Goal: Information Seeking & Learning: Check status

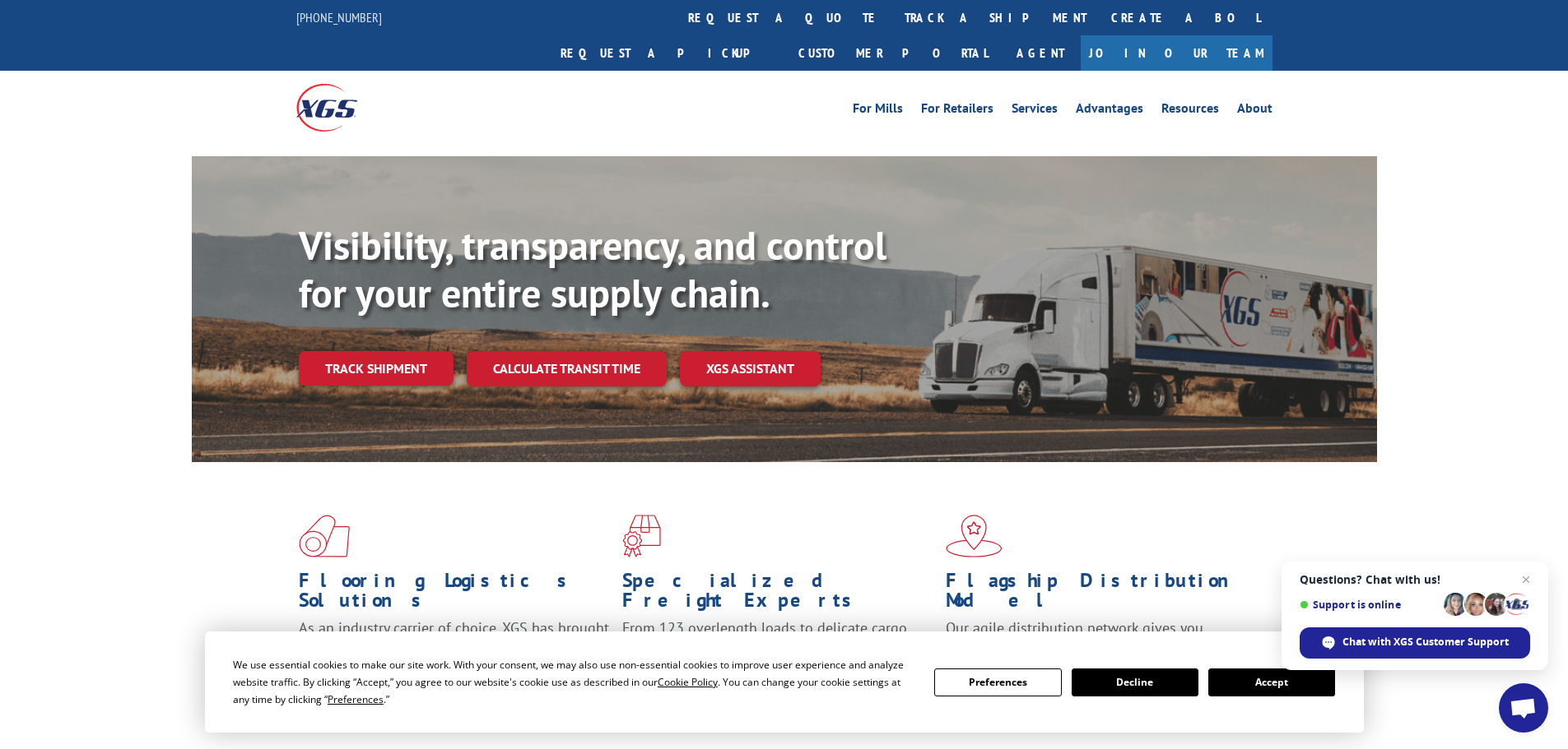
click at [1255, 673] on button "Accept" at bounding box center [1271, 683] width 127 height 28
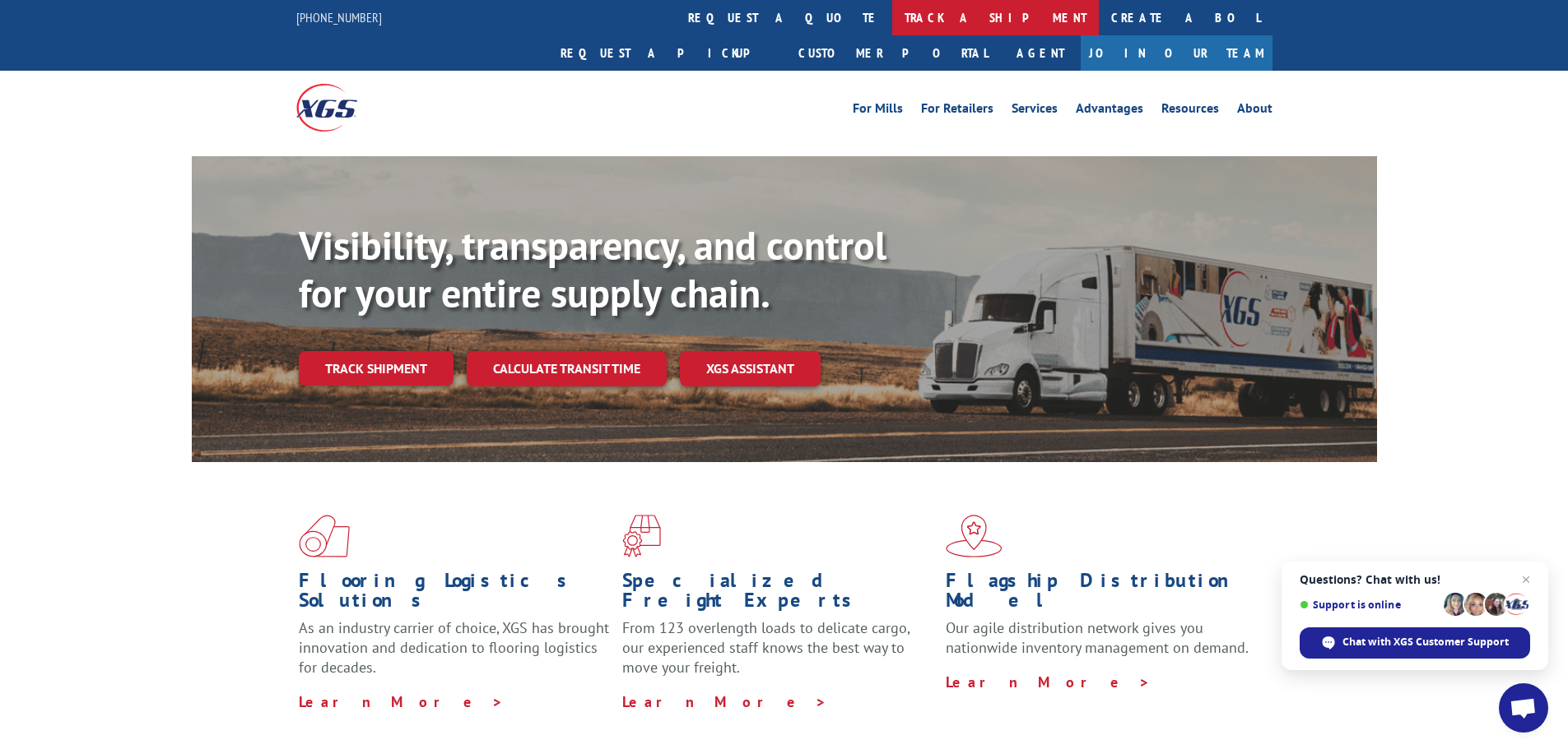
click at [892, 8] on link "track a shipment" at bounding box center [994, 18] width 206 height 36
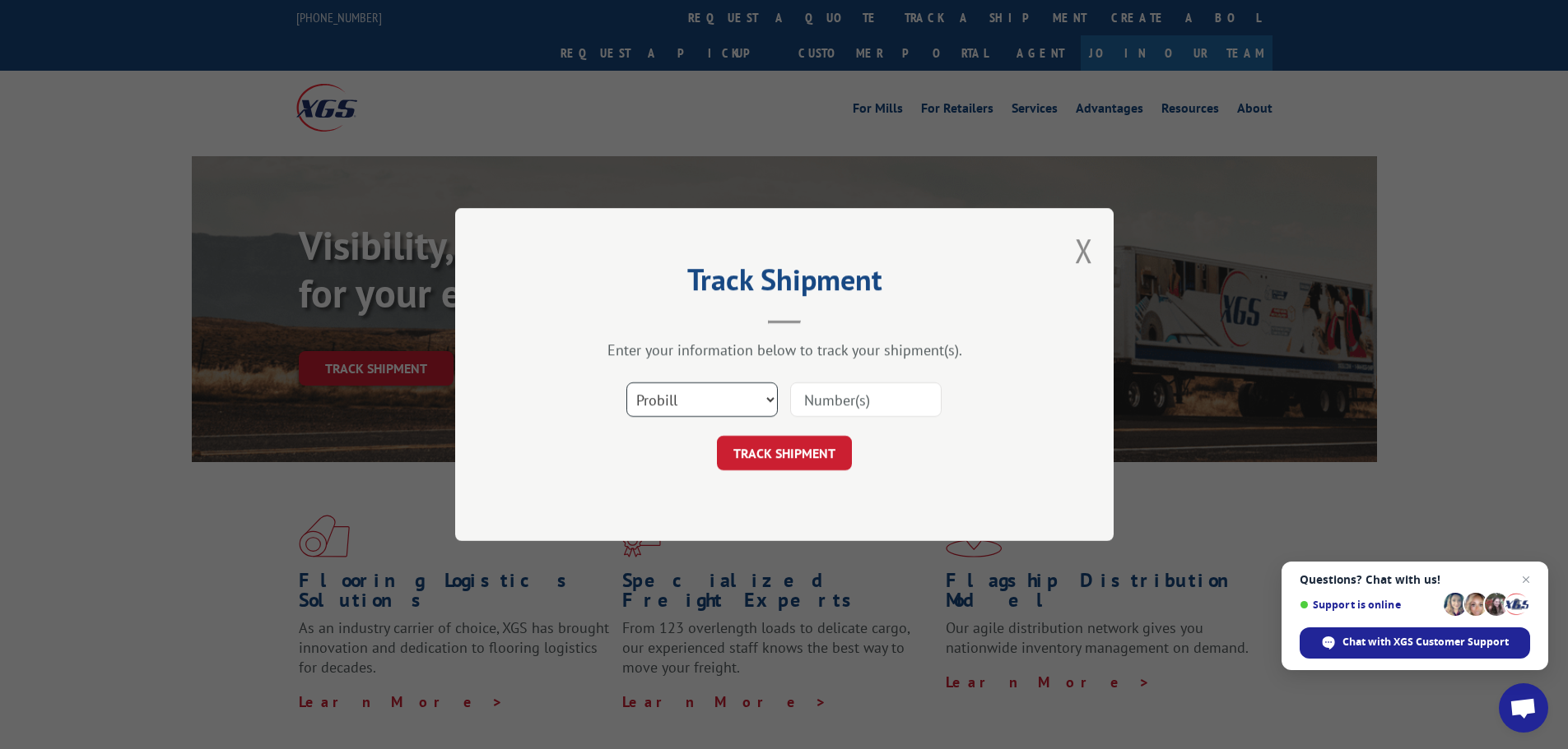
click at [659, 404] on select "Select category... Probill BOL PO" at bounding box center [702, 399] width 151 height 35
select select "bol"
click at [627, 382] on select "Select category... Probill BOL PO" at bounding box center [702, 399] width 151 height 35
click at [813, 400] on input at bounding box center [866, 399] width 151 height 35
paste input "6019030"
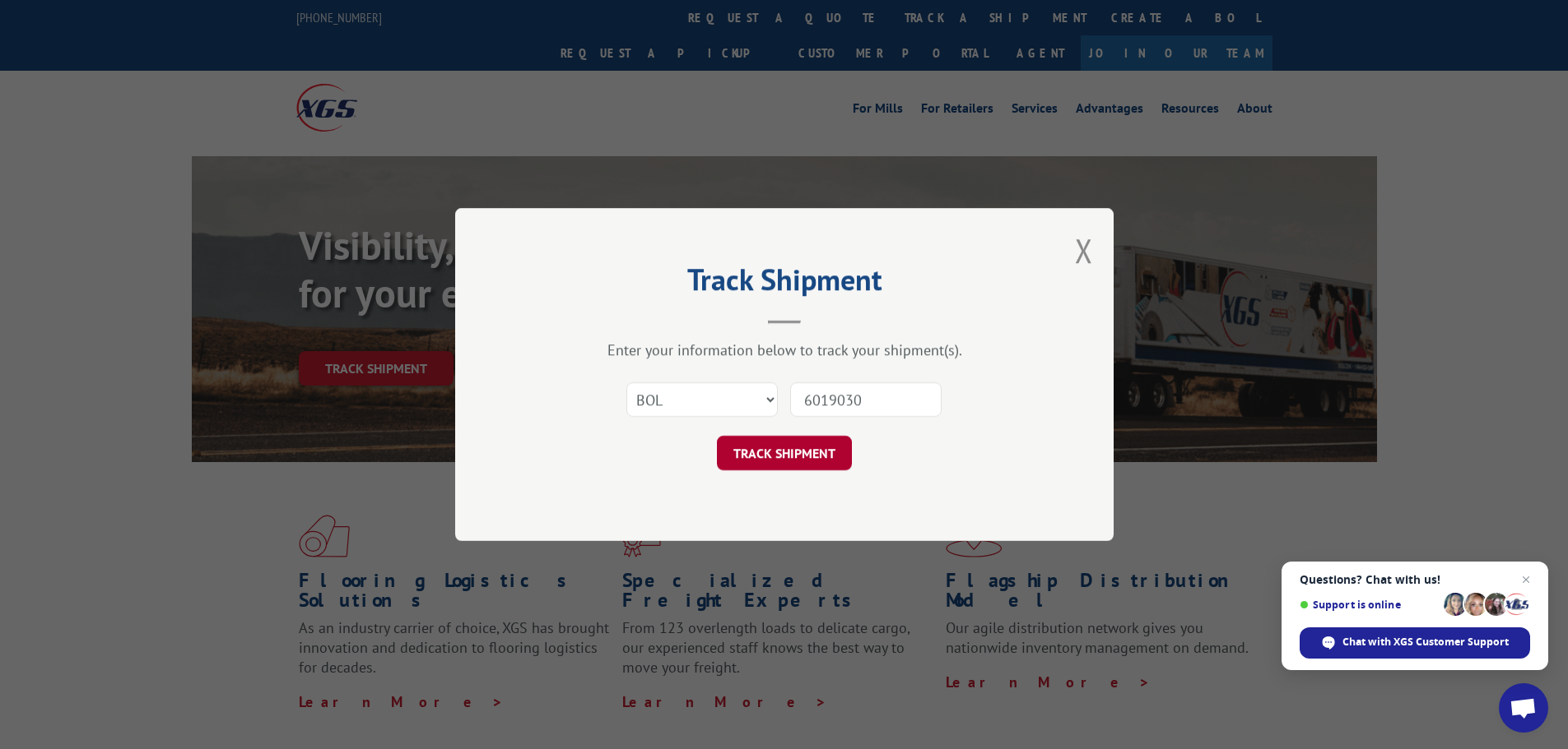
type input "6019030"
click at [788, 443] on button "TRACK SHIPMENT" at bounding box center [783, 453] width 134 height 35
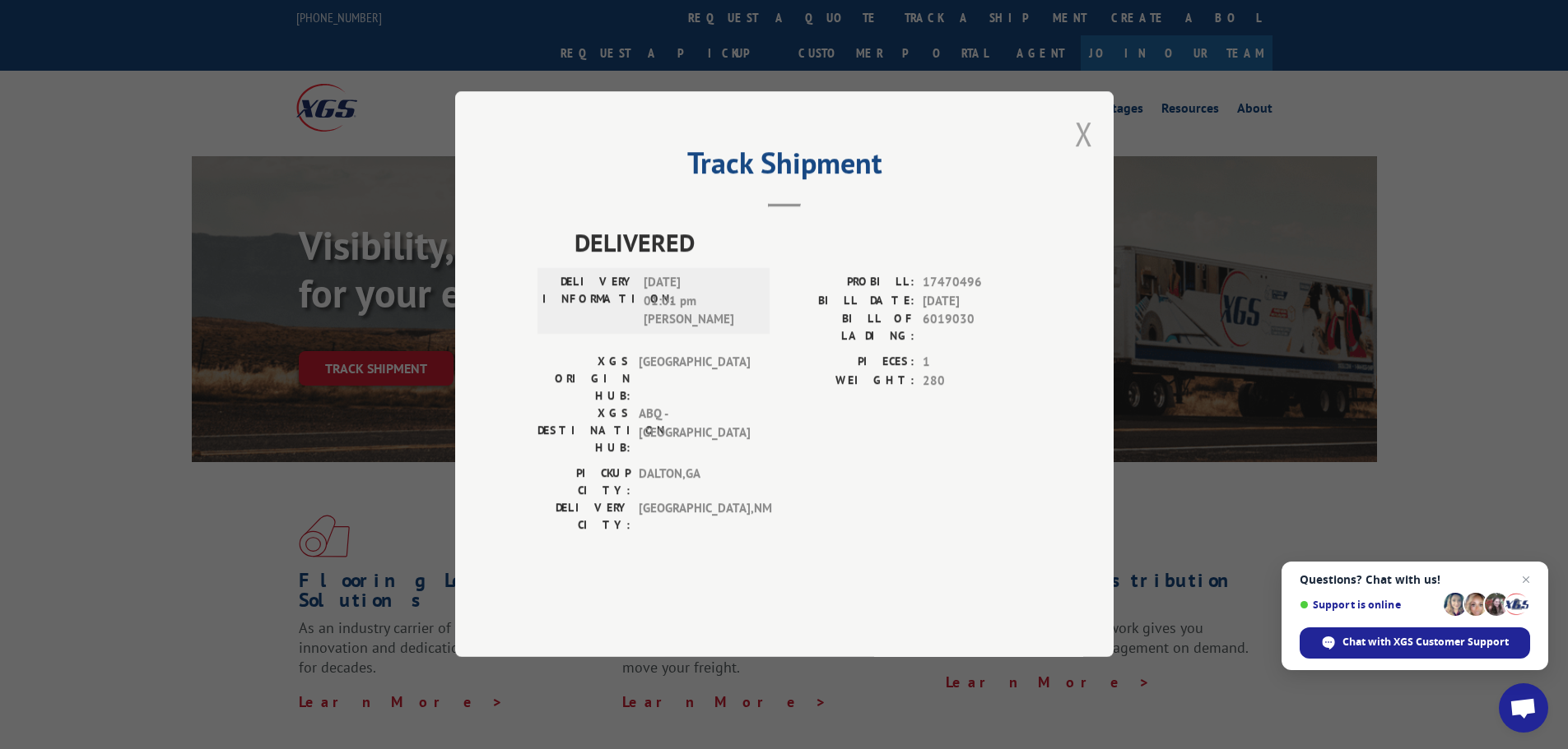
click at [1082, 155] on button "Close modal" at bounding box center [1084, 133] width 18 height 44
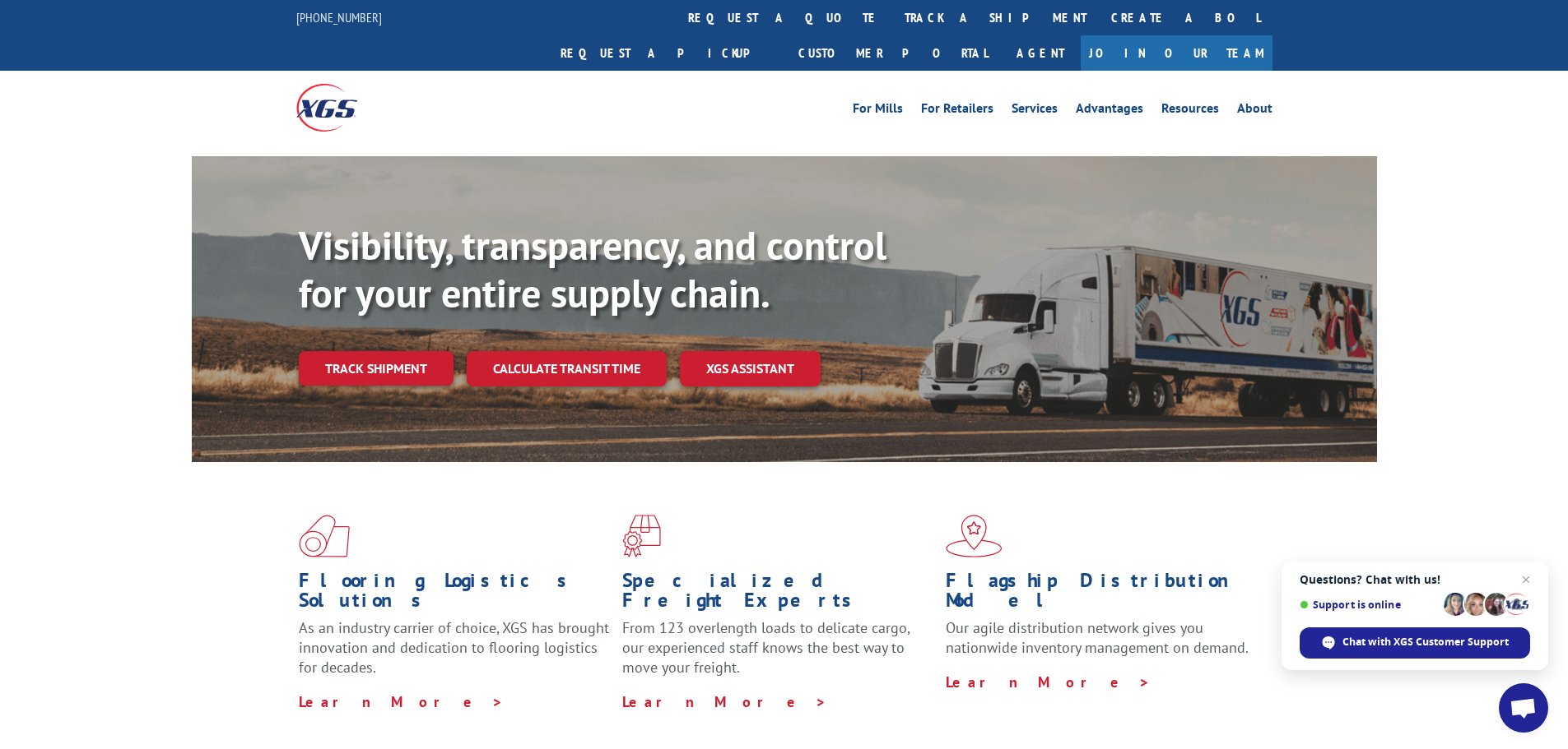
click at [892, 19] on link "track a shipment" at bounding box center [994, 18] width 206 height 36
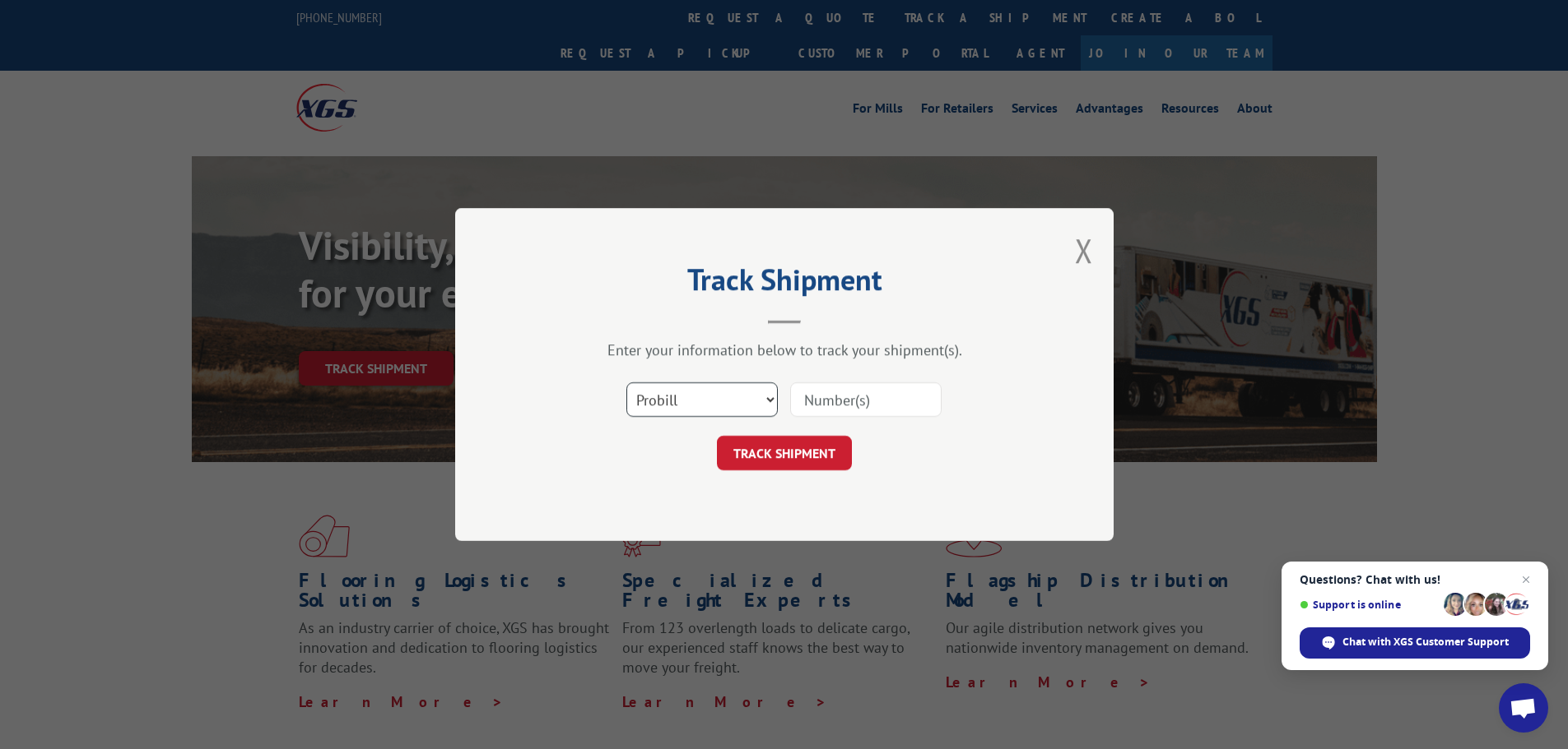
click at [675, 408] on select "Select category... Probill BOL PO" at bounding box center [702, 399] width 151 height 35
select select "bol"
click at [627, 382] on select "Select category... Probill BOL PO" at bounding box center [702, 399] width 151 height 35
click at [847, 409] on input at bounding box center [866, 399] width 151 height 35
paste input "6024794"
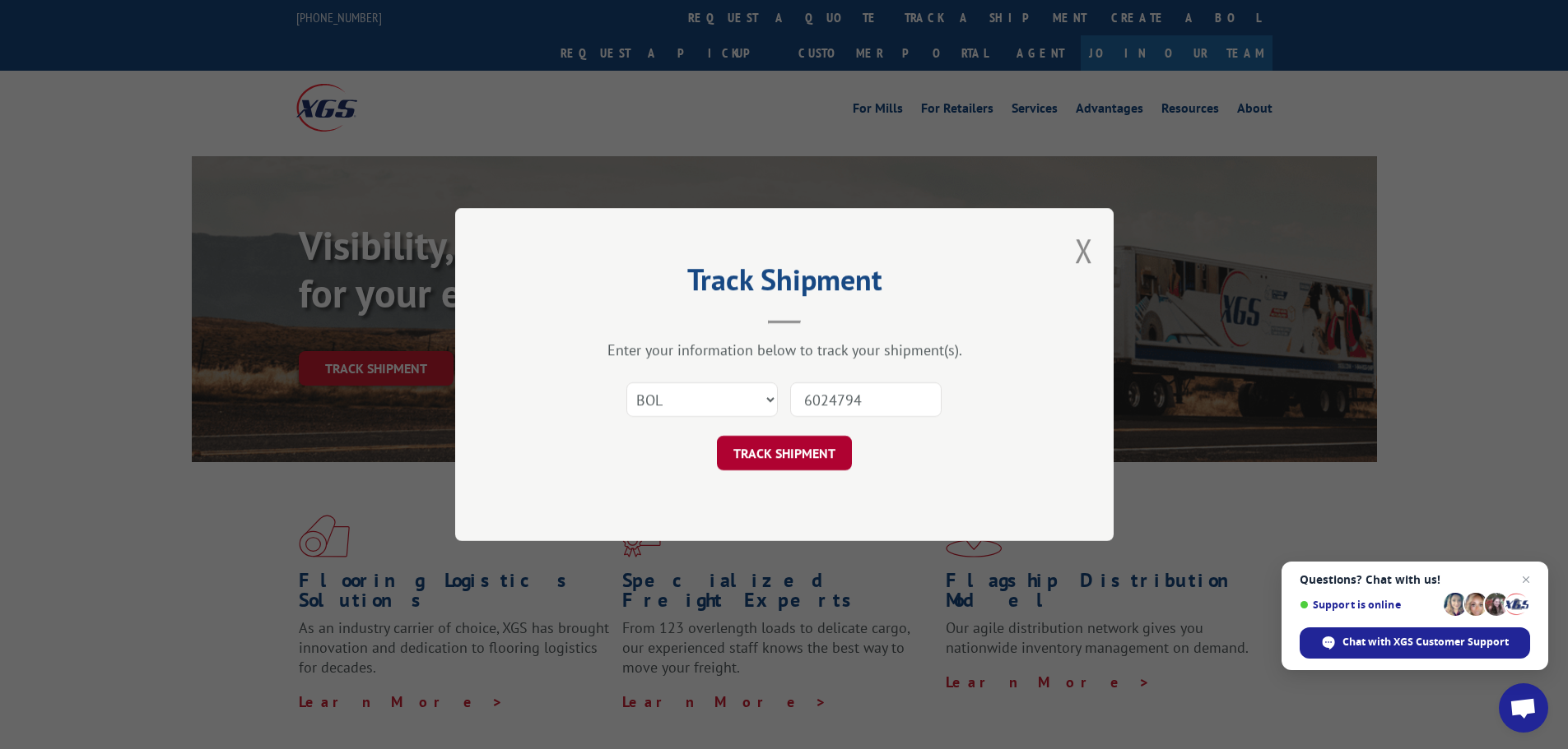
type input "6024794"
click at [778, 463] on button "TRACK SHIPMENT" at bounding box center [783, 453] width 134 height 35
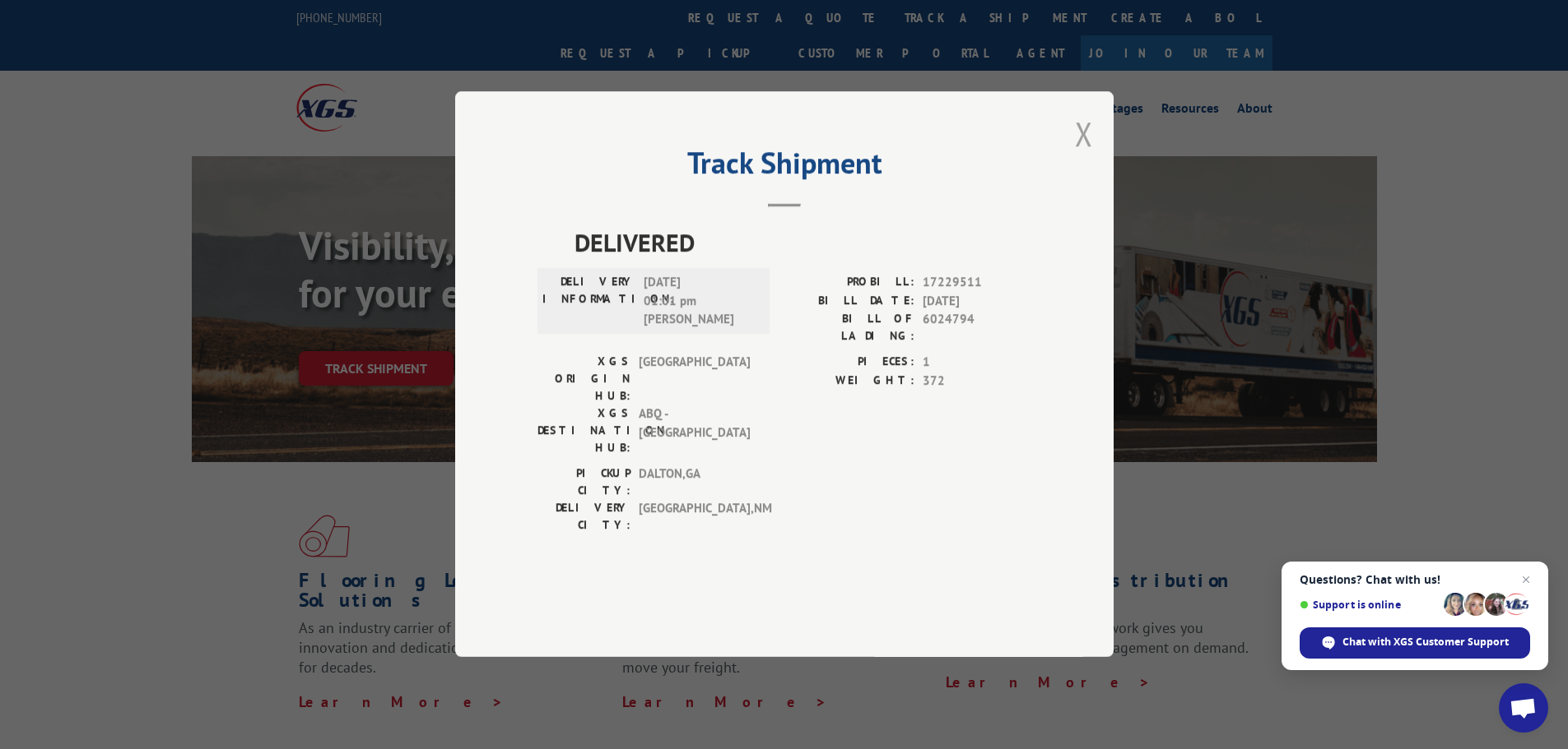
click at [1082, 155] on button "Close modal" at bounding box center [1084, 133] width 18 height 44
